Goal: Navigation & Orientation: Find specific page/section

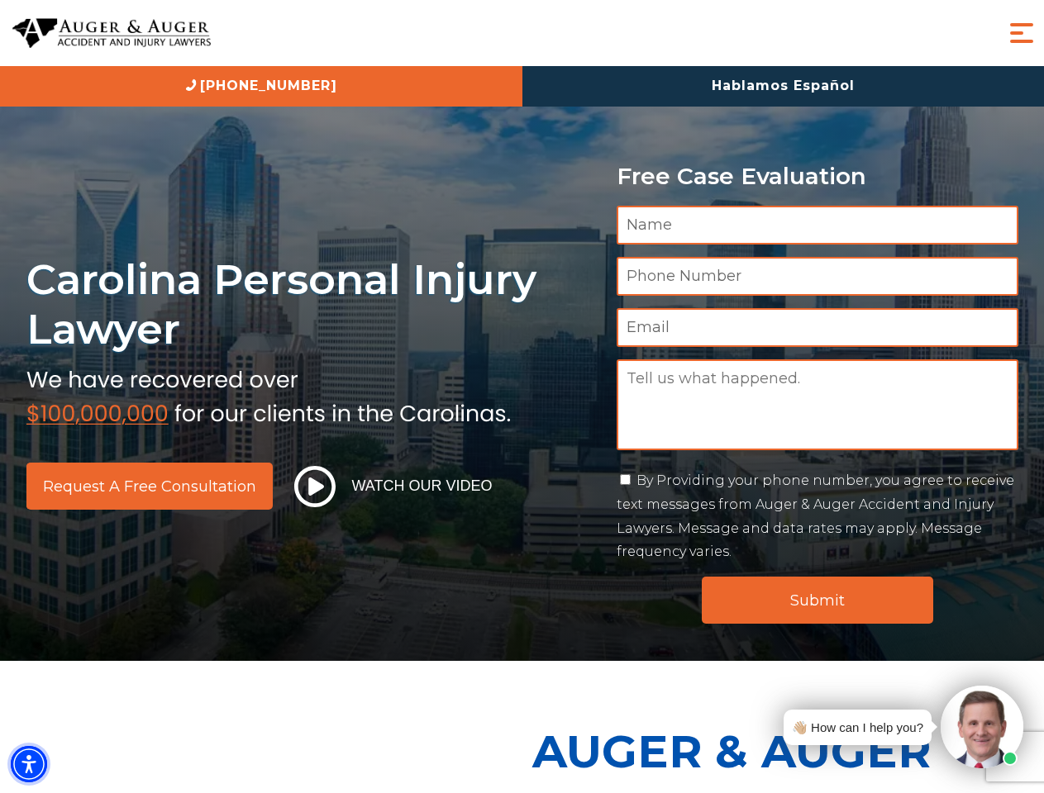
click at [29, 764] on img "Accessibility Menu" at bounding box center [29, 764] width 36 height 36
